Goal: Task Accomplishment & Management: Manage account settings

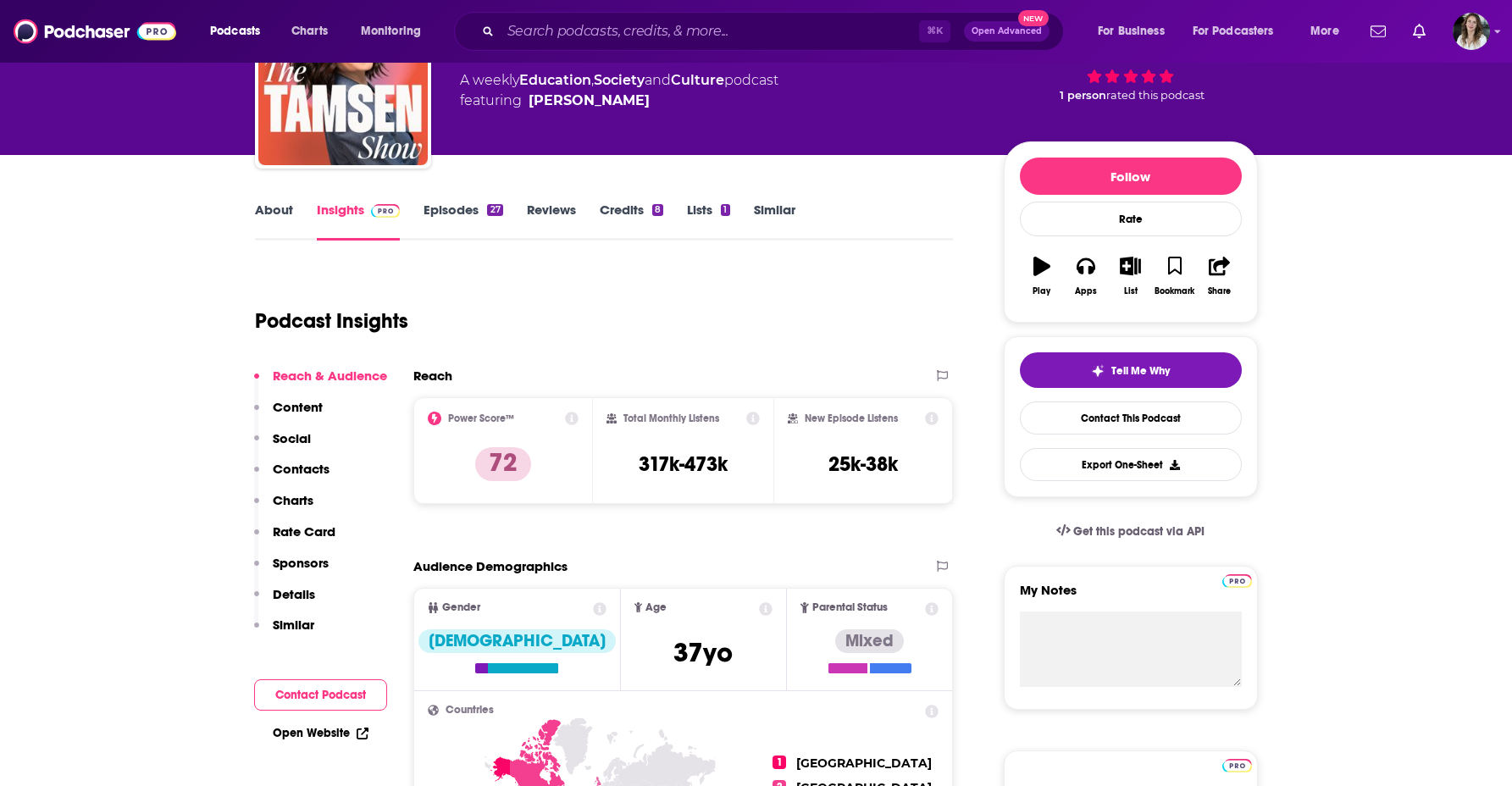
scroll to position [123, 0]
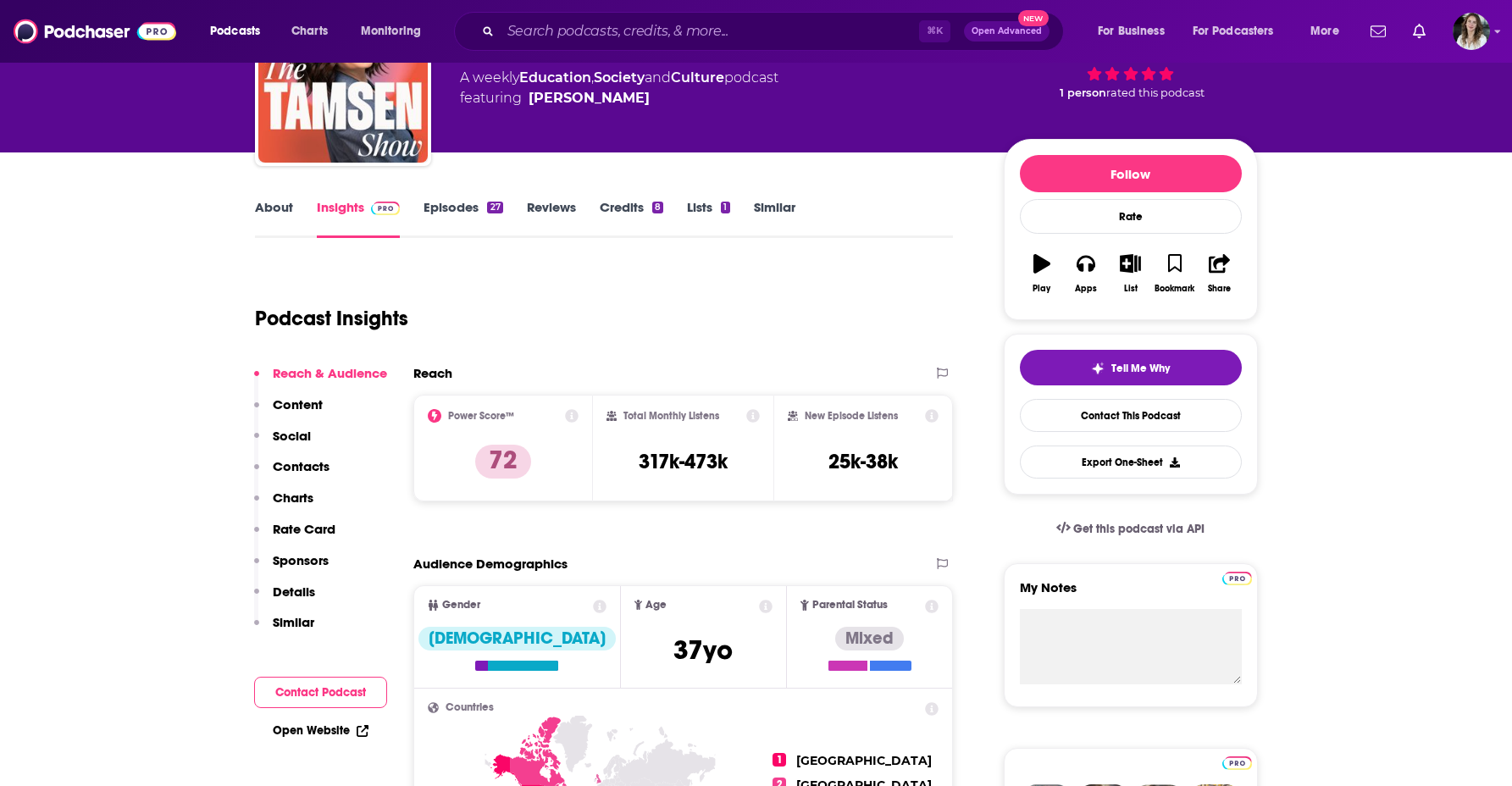
click at [302, 566] on p "Sponsors" at bounding box center [300, 560] width 56 height 16
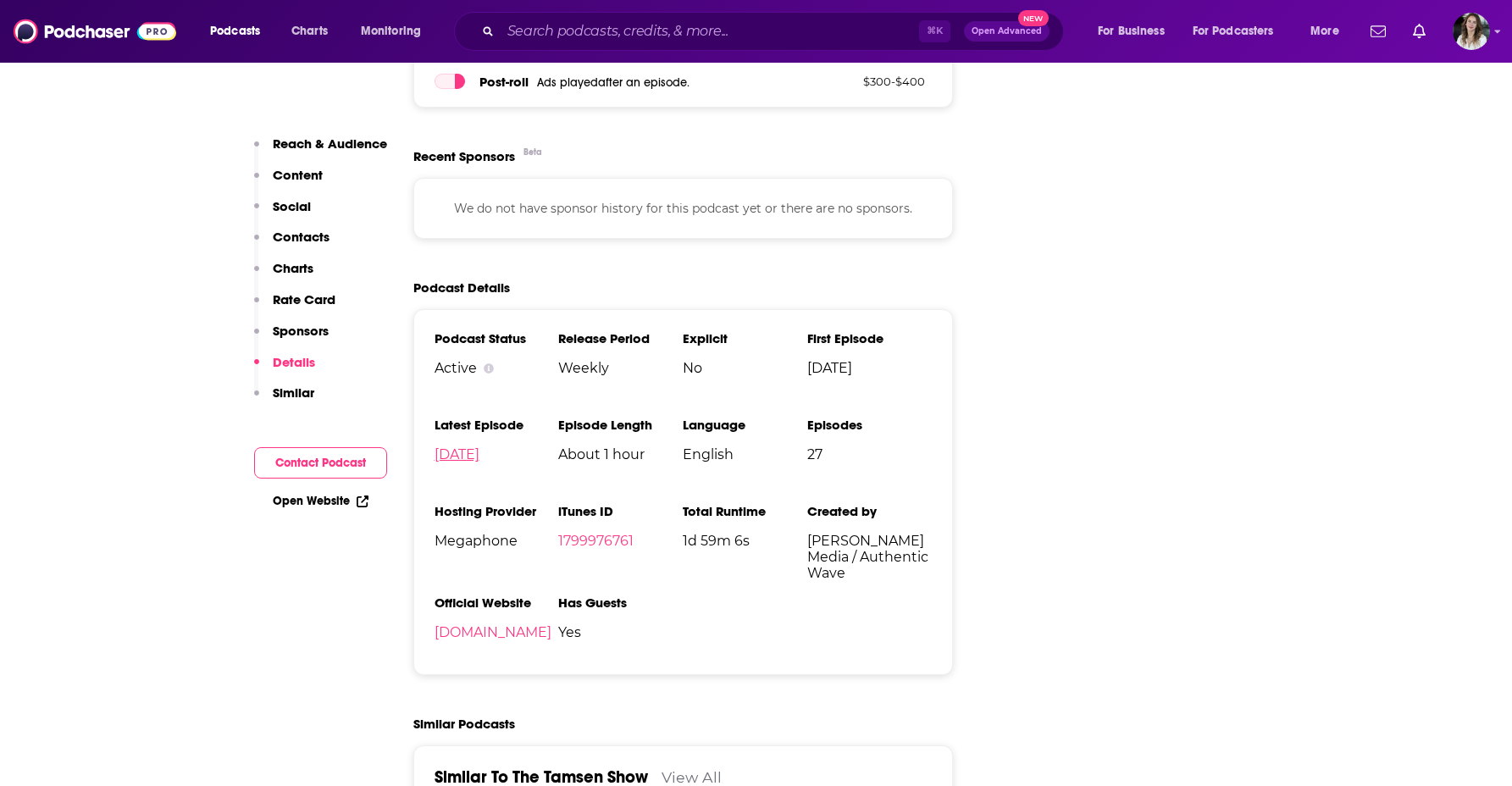
scroll to position [2225, 0]
drag, startPoint x: 542, startPoint y: 204, endPoint x: 709, endPoint y: 214, distance: 167.3
click at [709, 214] on p "We do not have sponsor history for this podcast yet or there are no sponsors." at bounding box center [683, 210] width 498 height 18
click at [710, 218] on p "We do not have sponsor history for this podcast yet or there are no sponsors." at bounding box center [683, 210] width 498 height 18
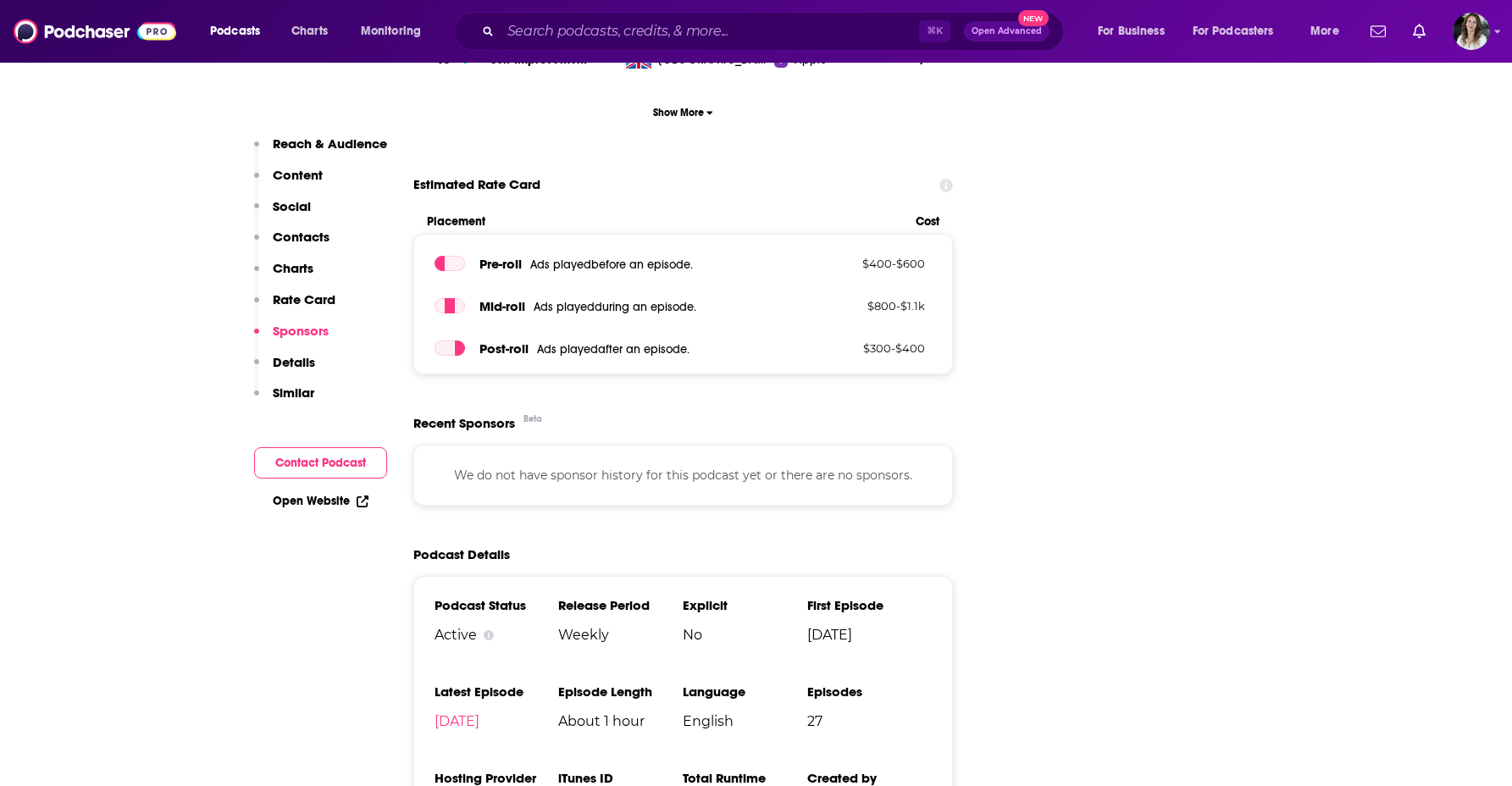
scroll to position [1937, 0]
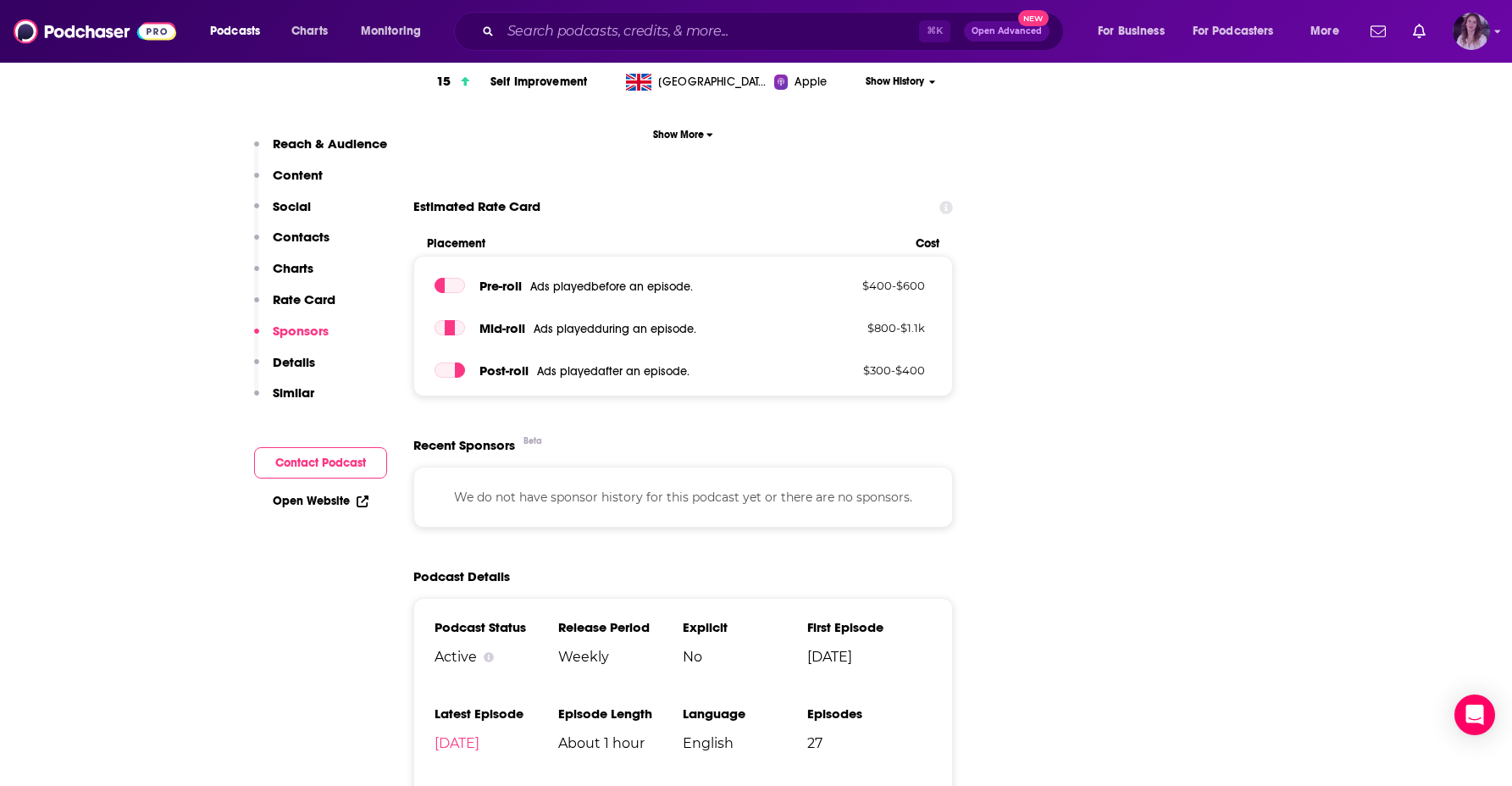
click at [1460, 27] on img "Logged in as mavi" at bounding box center [1471, 31] width 37 height 37
click at [1406, 282] on span "Account Settings" at bounding box center [1388, 283] width 89 height 13
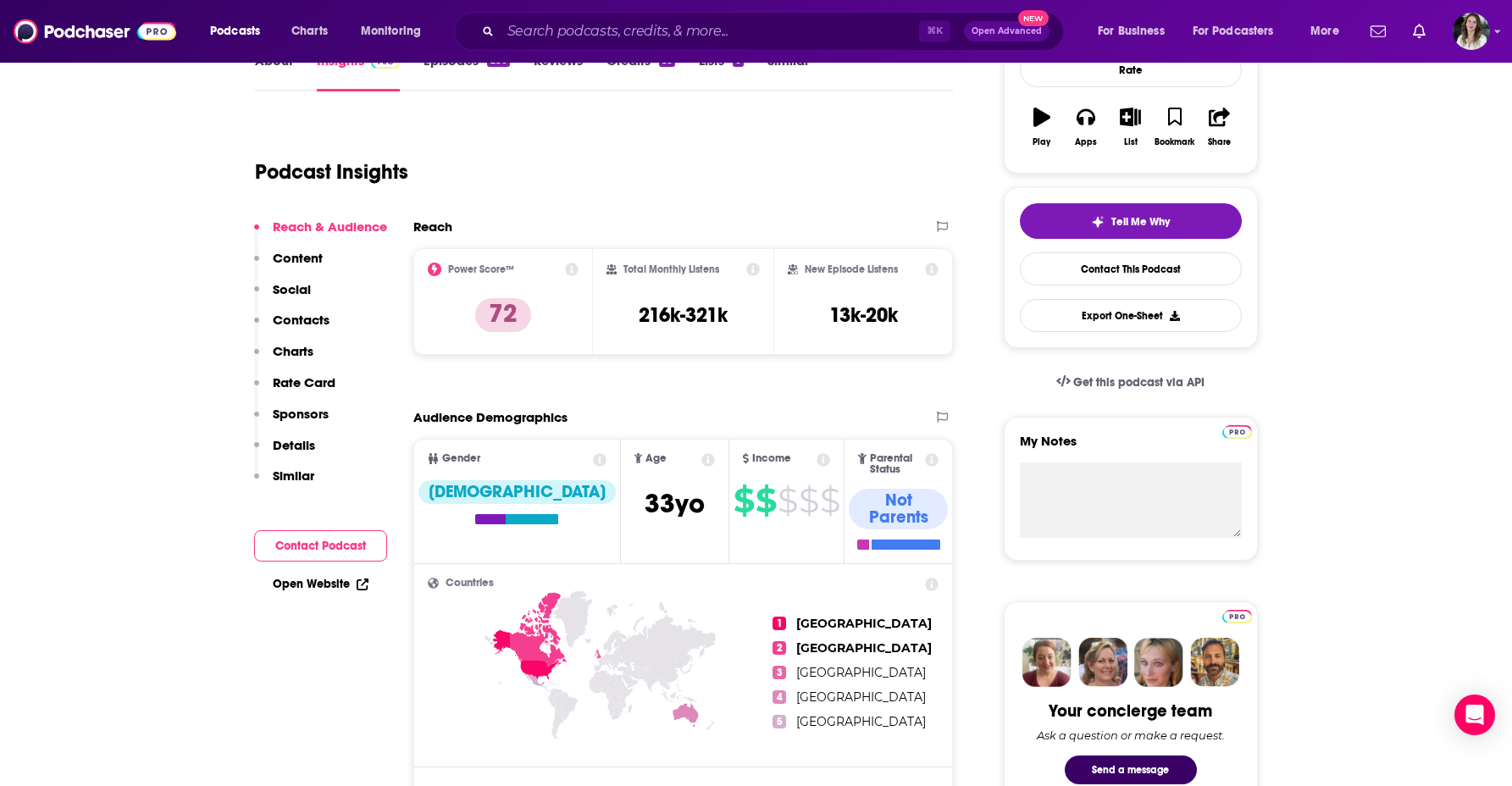
scroll to position [275, 0]
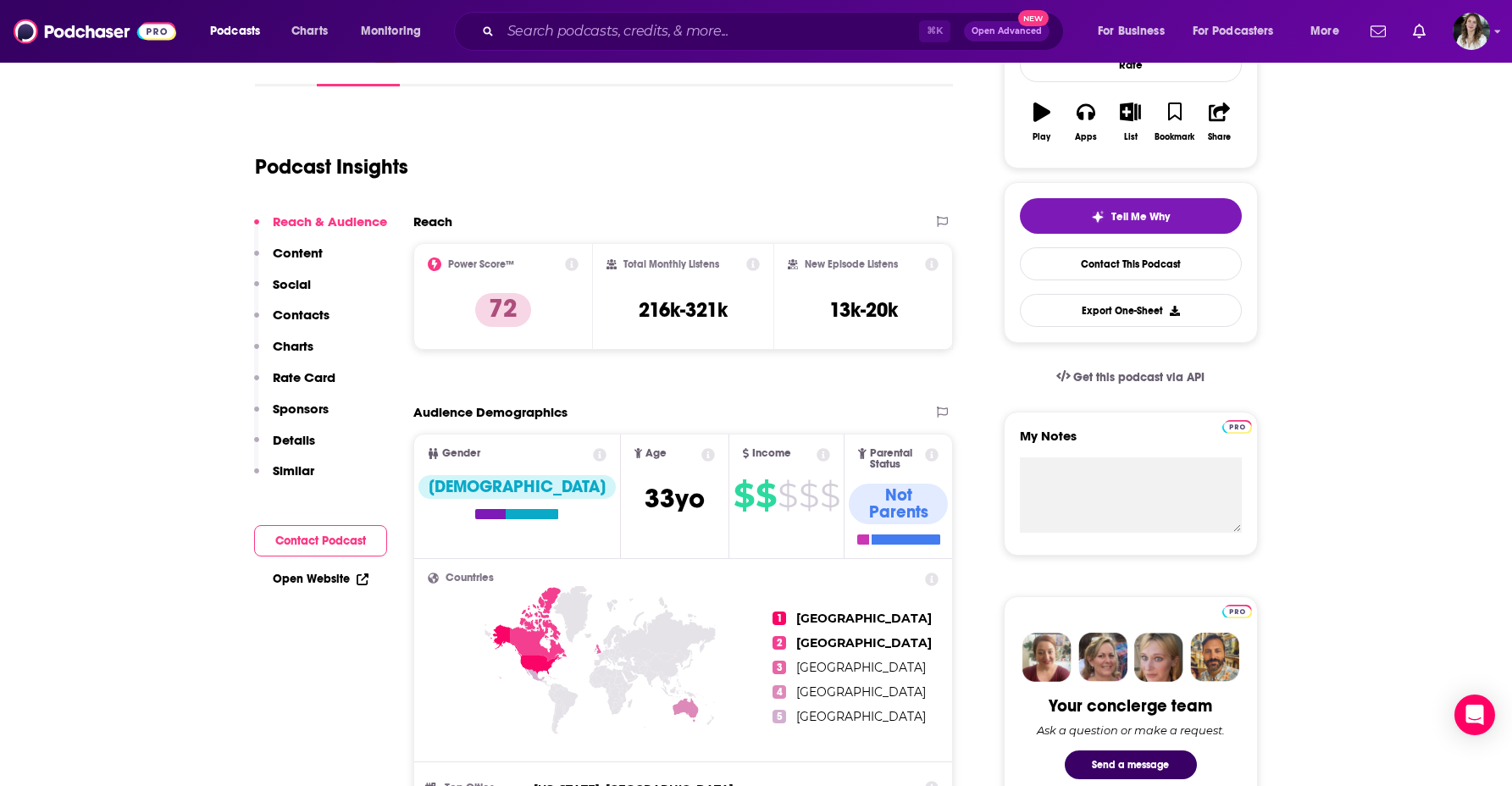
click at [296, 407] on p "Sponsors" at bounding box center [300, 408] width 56 height 16
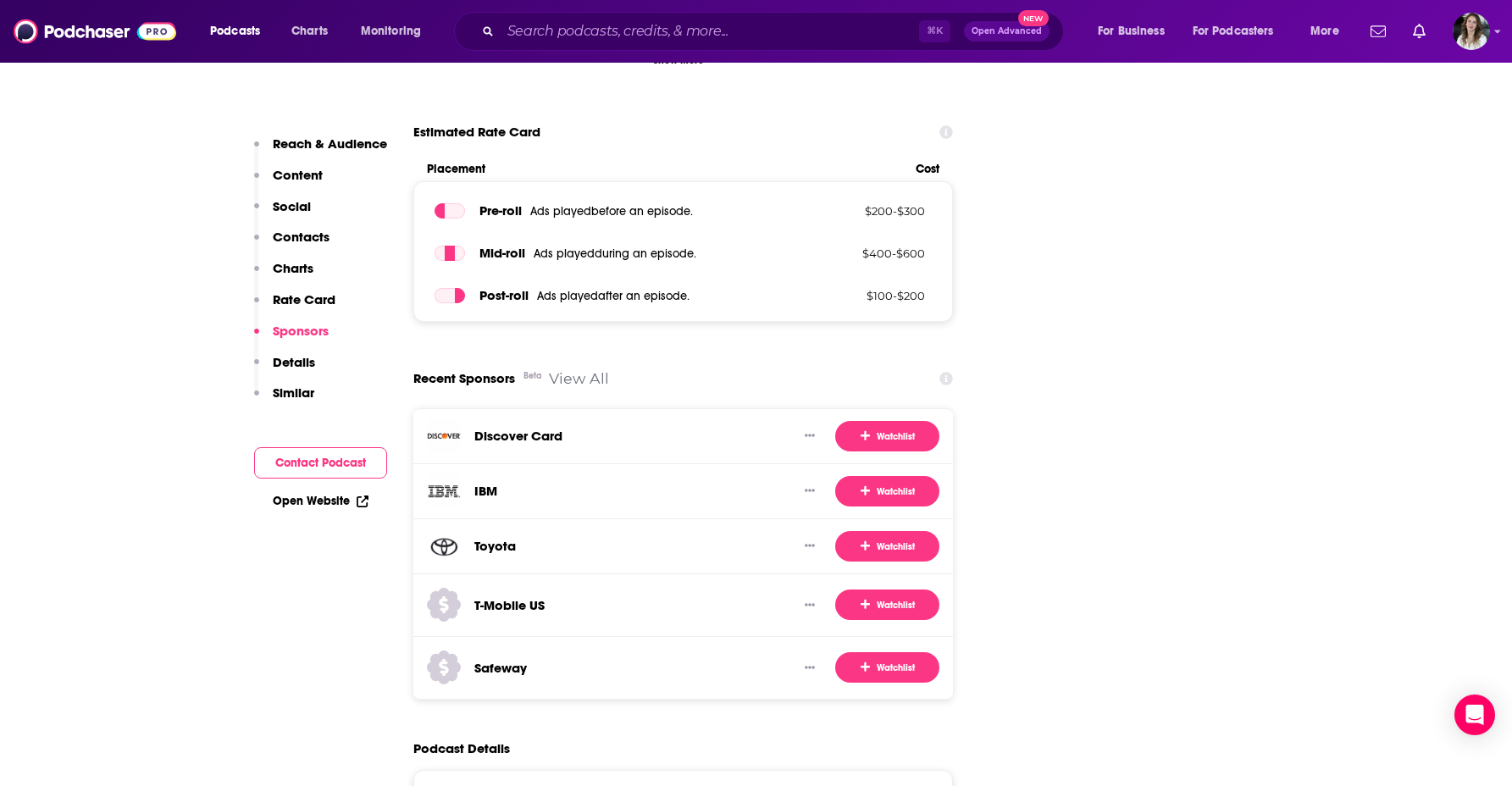
scroll to position [2533, 0]
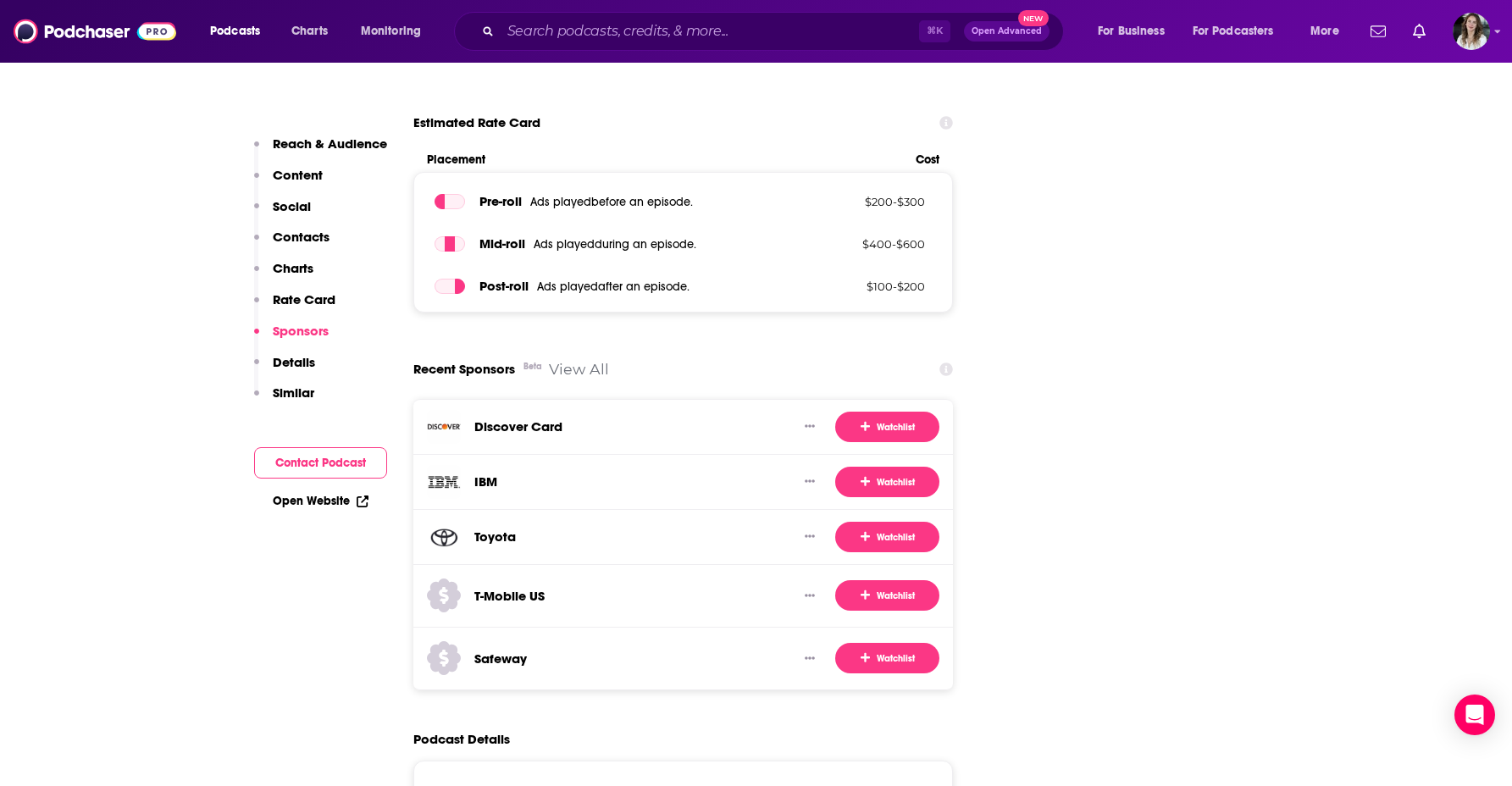
click at [590, 360] on link "View All" at bounding box center [578, 368] width 60 height 17
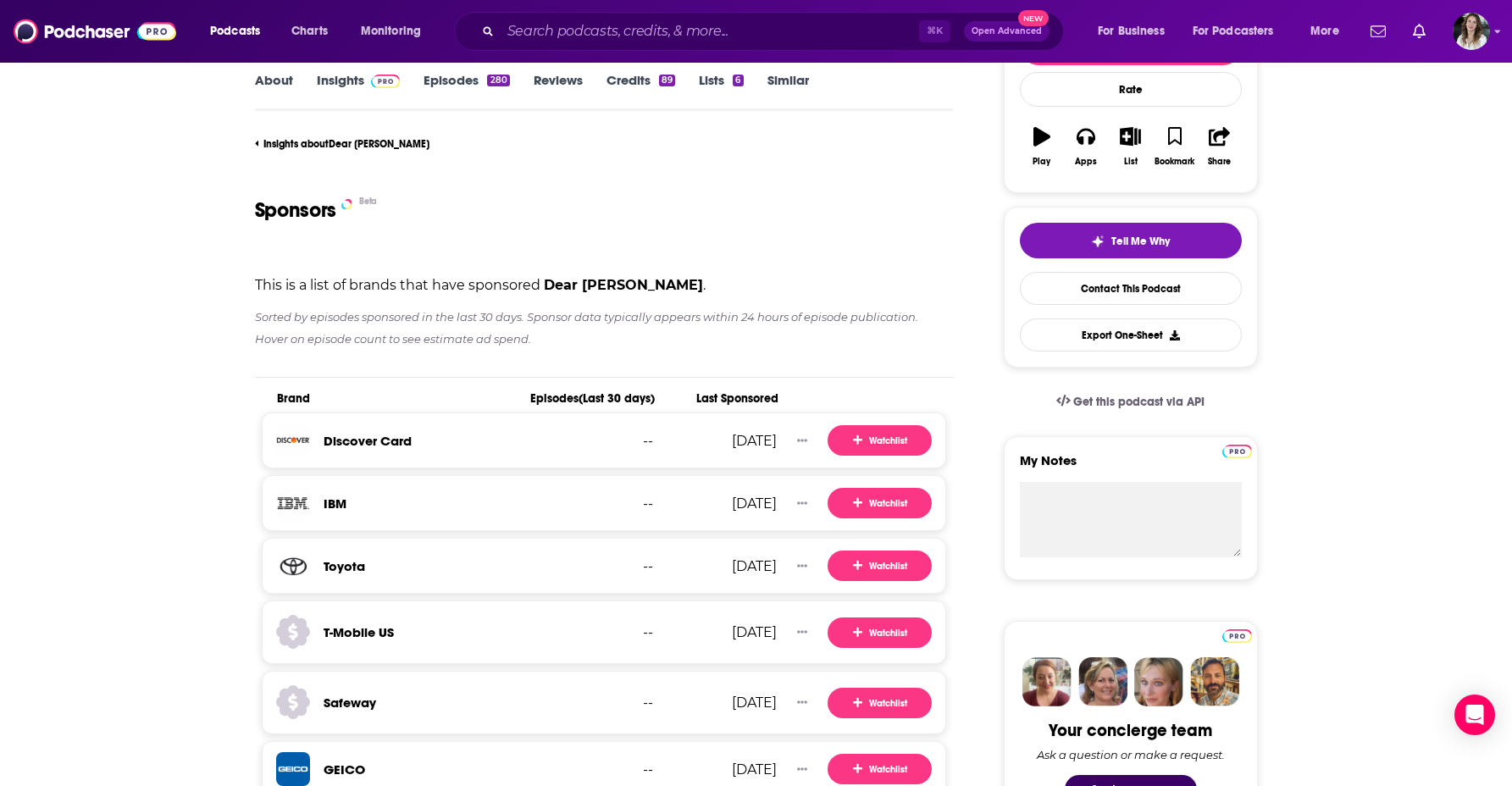
scroll to position [253, 0]
